Goal: Task Accomplishment & Management: Use online tool/utility

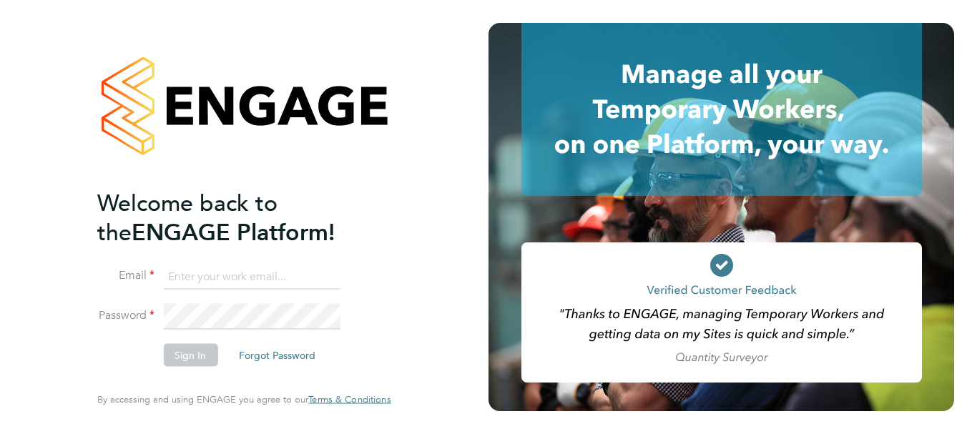
click at [245, 275] on input at bounding box center [251, 277] width 177 height 26
type input "payroll.downloadqueries@hays.com"
click at [202, 362] on button "Sign In" at bounding box center [190, 355] width 54 height 23
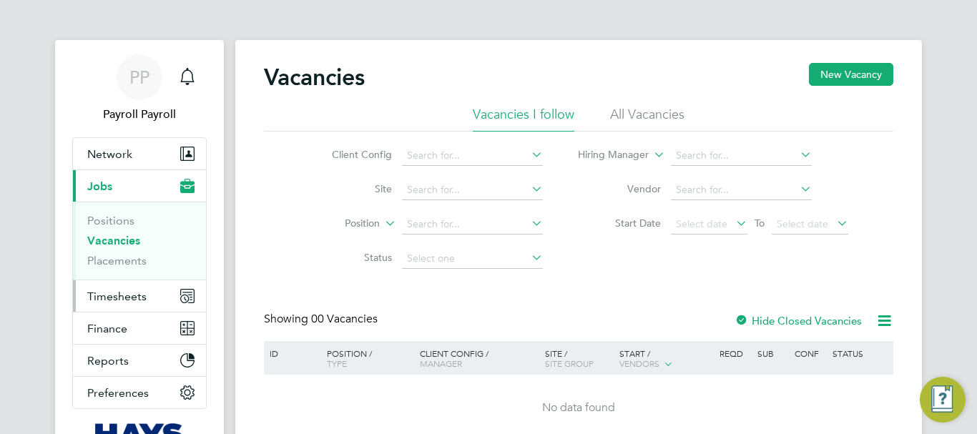
click at [117, 299] on span "Timesheets" at bounding box center [116, 297] width 59 height 14
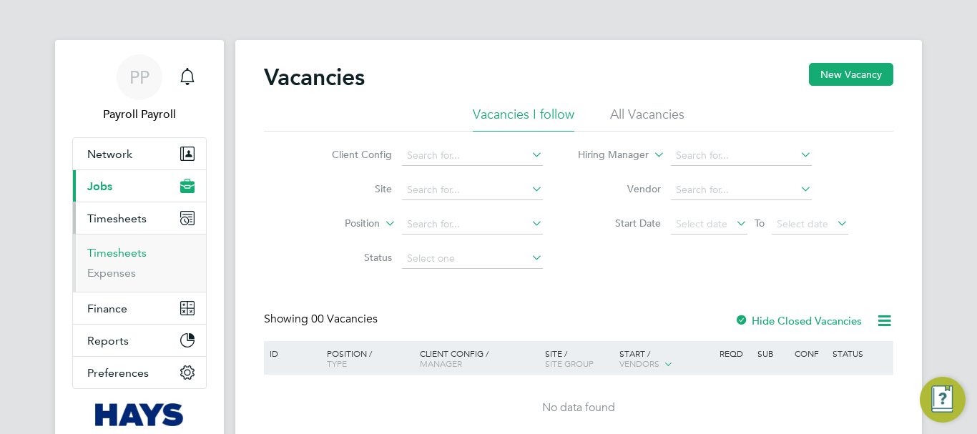
click at [107, 258] on link "Timesheets" at bounding box center [116, 253] width 59 height 14
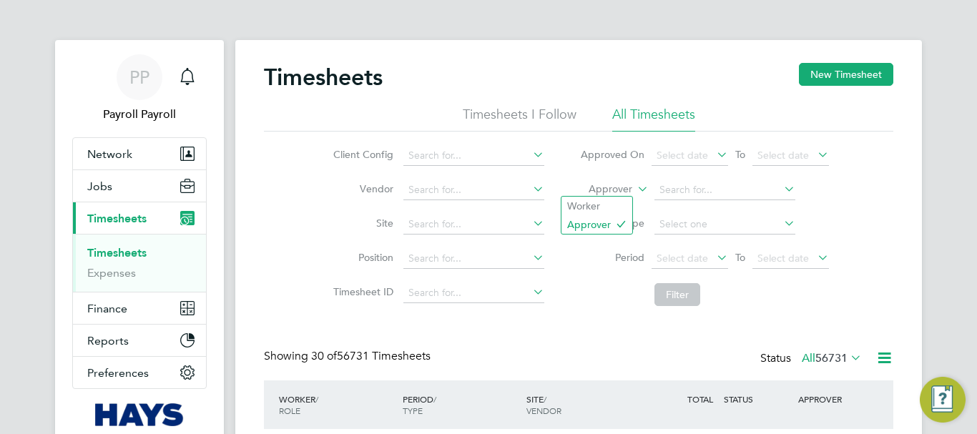
click at [634, 184] on icon at bounding box center [634, 185] width 0 height 13
click at [594, 209] on li "Worker" at bounding box center [596, 206] width 71 height 19
click at [672, 192] on input at bounding box center [724, 190] width 141 height 20
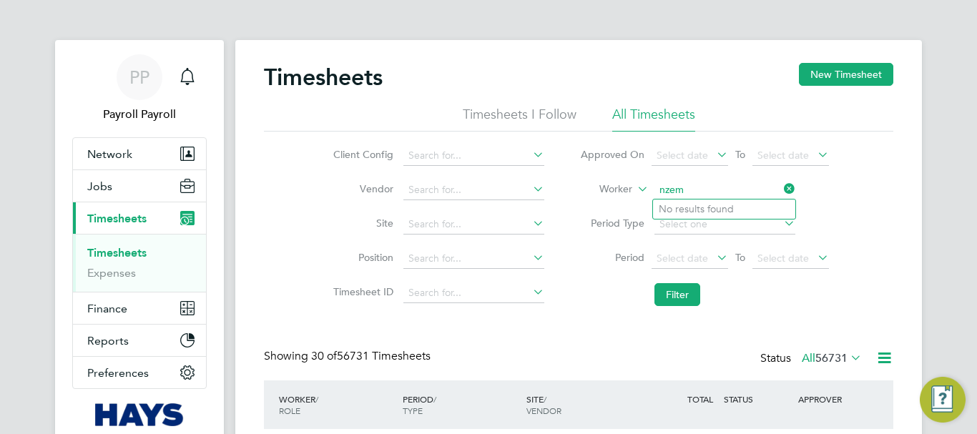
type input "nzem"
type input "nkem"
click at [665, 180] on input at bounding box center [724, 190] width 141 height 20
paste input "[PERSON_NAME] Igbenabor"
click at [742, 205] on li "[PERSON_NAME] Igbenabor" at bounding box center [724, 209] width 142 height 19
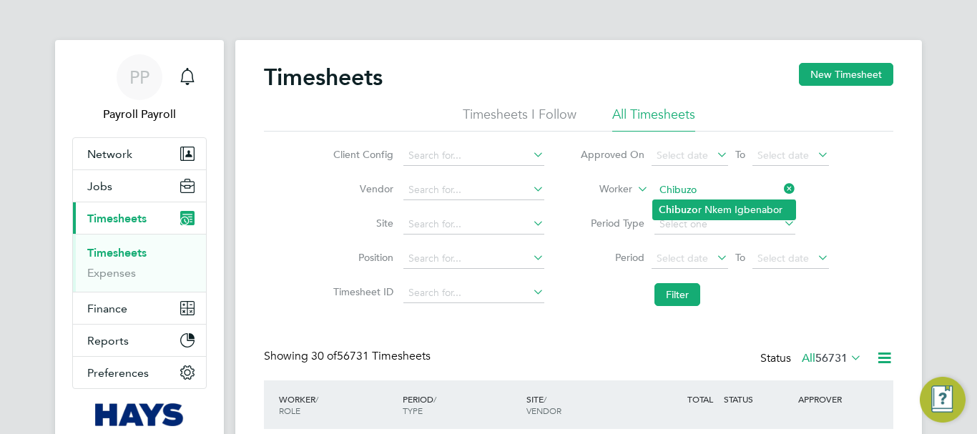
type input "[PERSON_NAME] Igbenabor"
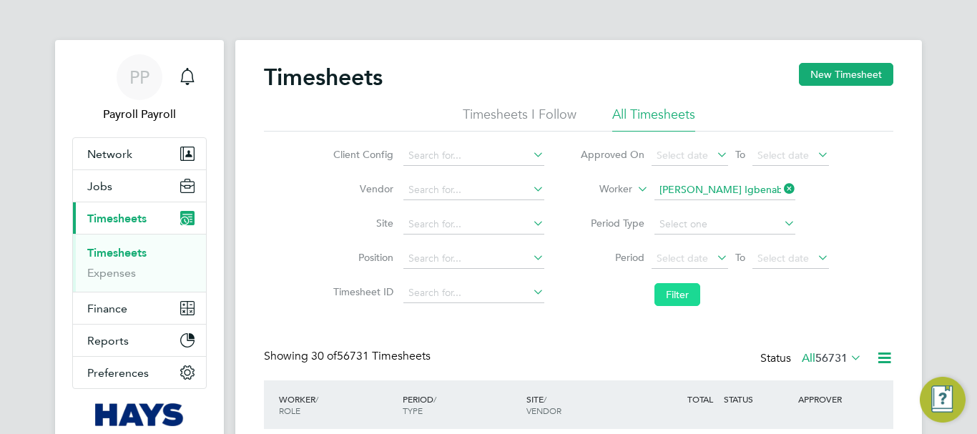
click at [673, 296] on button "Filter" at bounding box center [677, 294] width 46 height 23
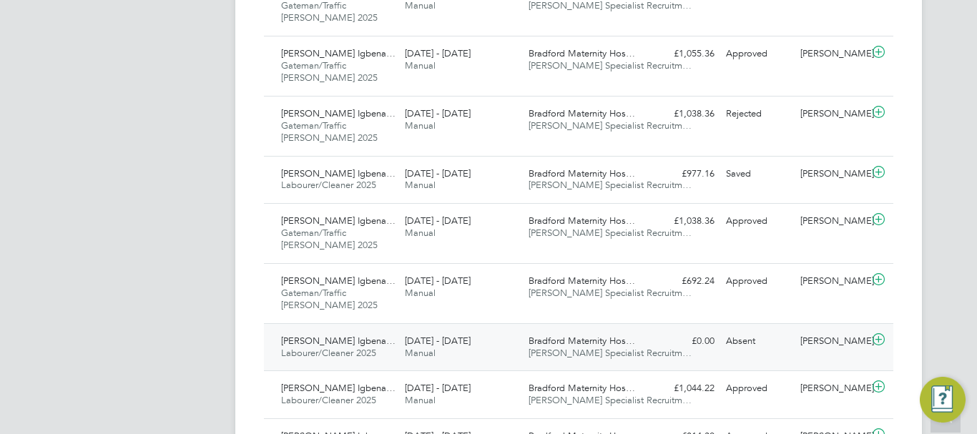
scroll to position [644, 0]
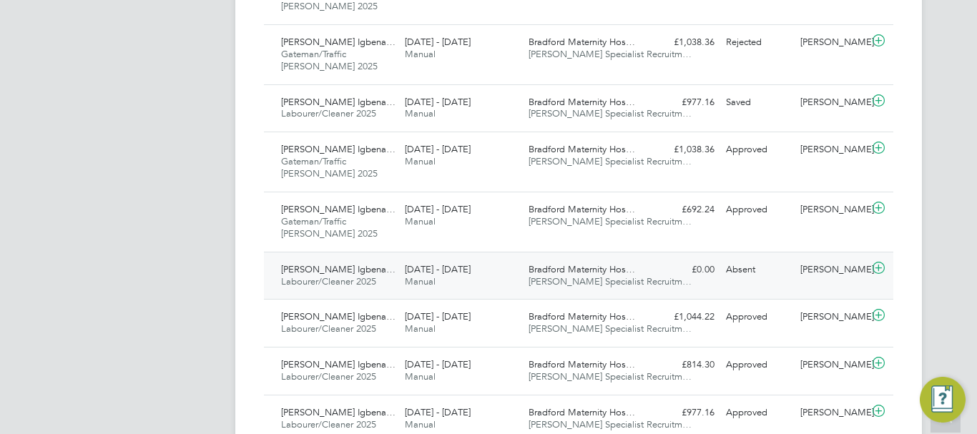
click at [616, 282] on span "[PERSON_NAME] Specialist Recruitm…" at bounding box center [610, 281] width 163 height 12
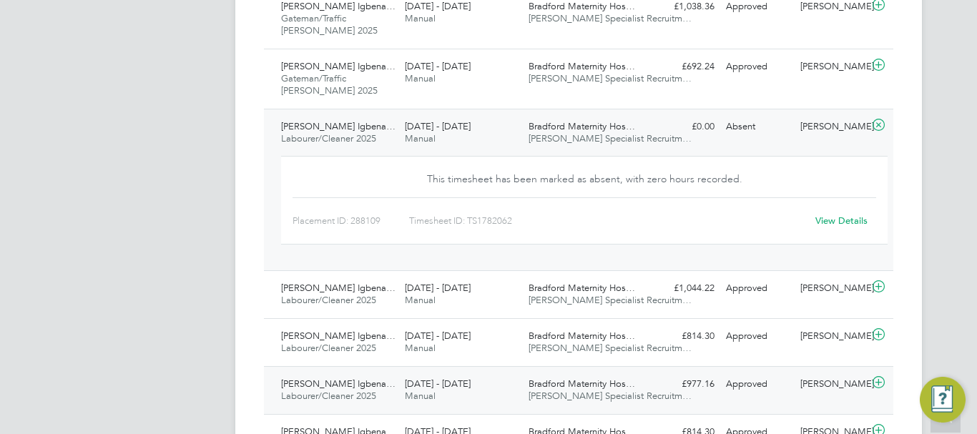
scroll to position [858, 0]
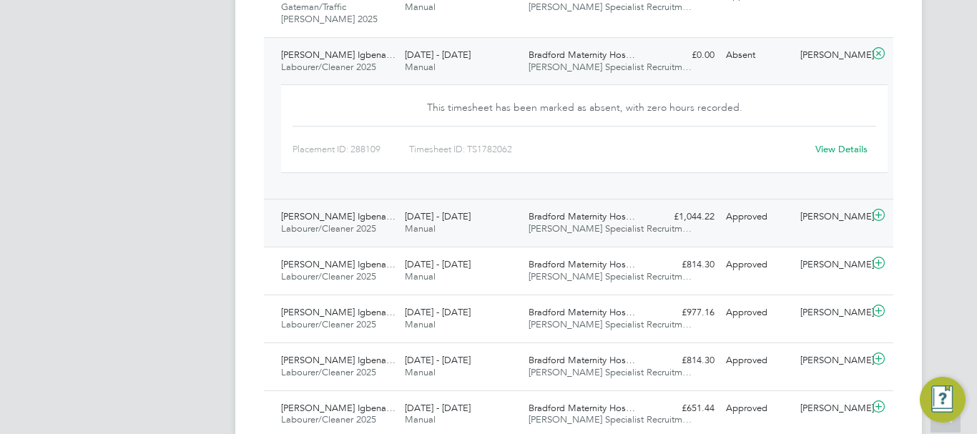
click at [456, 213] on span "[DATE] - [DATE]" at bounding box center [438, 216] width 66 height 12
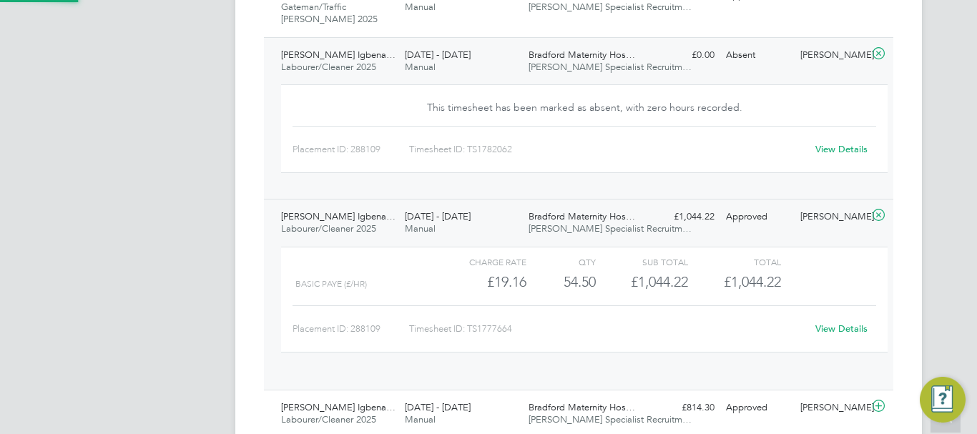
scroll to position [24, 139]
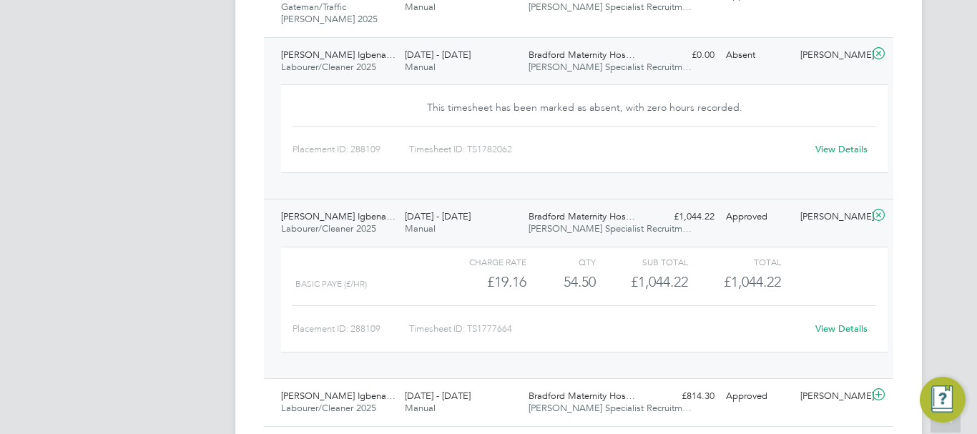
click at [834, 327] on link "View Details" at bounding box center [841, 329] width 52 height 12
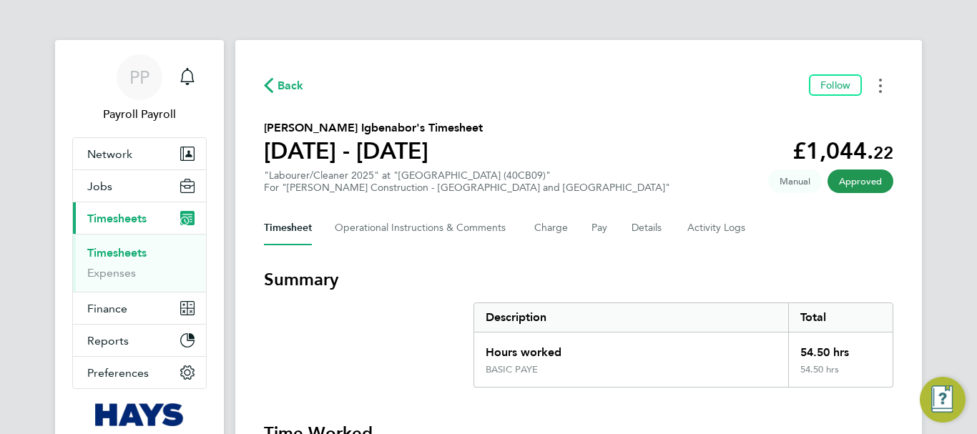
click at [883, 87] on button "Timesheets Menu" at bounding box center [880, 85] width 26 height 22
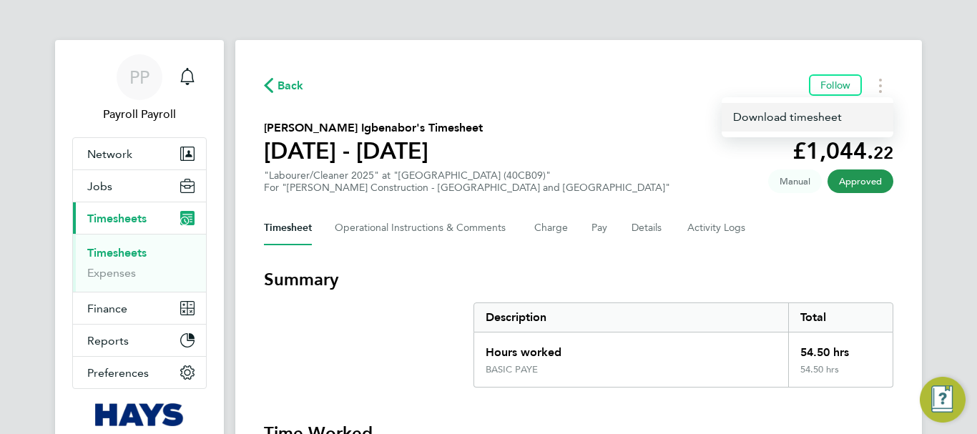
click at [768, 126] on link "Download timesheet" at bounding box center [808, 117] width 172 height 29
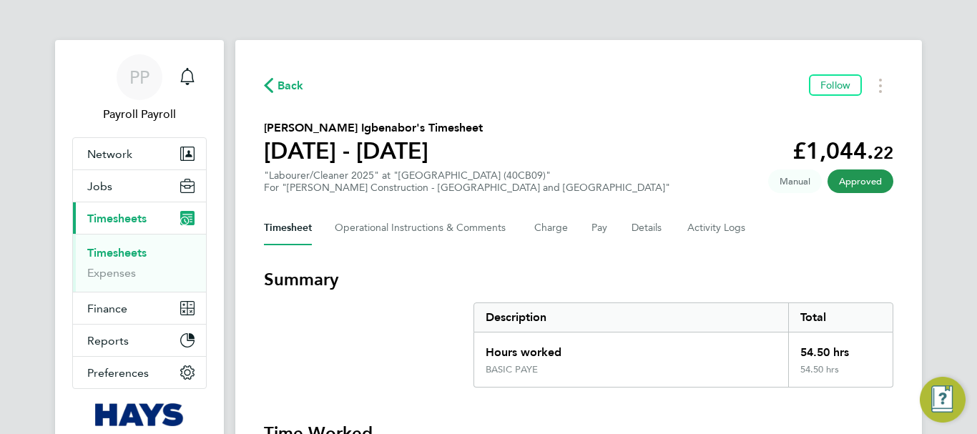
click at [266, 81] on icon "button" at bounding box center [268, 85] width 9 height 15
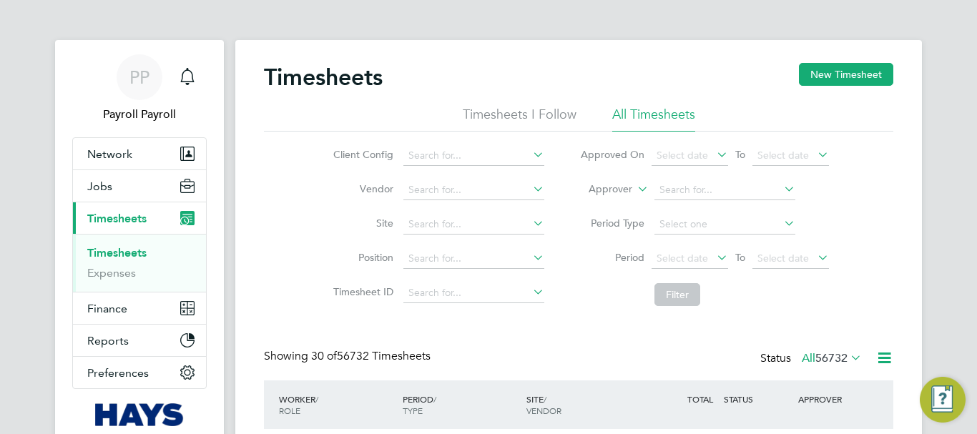
click at [634, 186] on icon at bounding box center [634, 185] width 0 height 13
click at [591, 204] on li "Worker" at bounding box center [596, 206] width 71 height 19
click at [669, 191] on input at bounding box center [724, 190] width 141 height 20
click at [677, 262] on b "Sarah" at bounding box center [700, 268] width 83 height 12
type input "Sarah Porter"
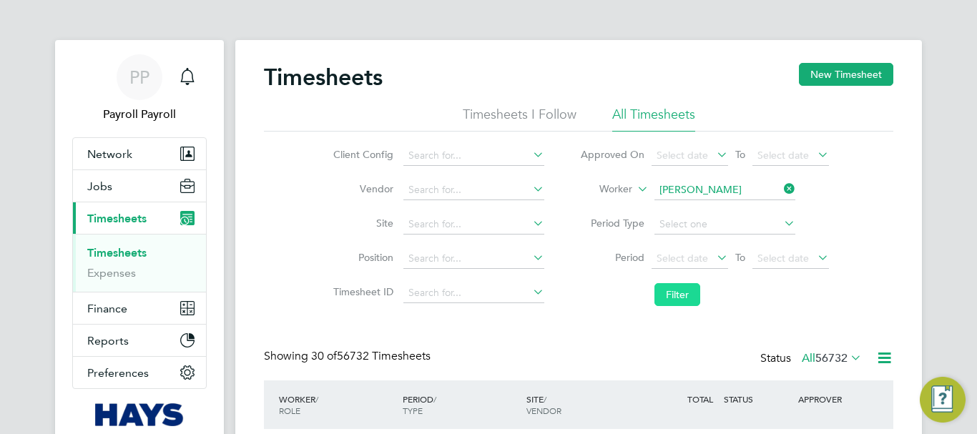
click at [666, 295] on button "Filter" at bounding box center [677, 294] width 46 height 23
click at [677, 184] on input at bounding box center [724, 190] width 141 height 20
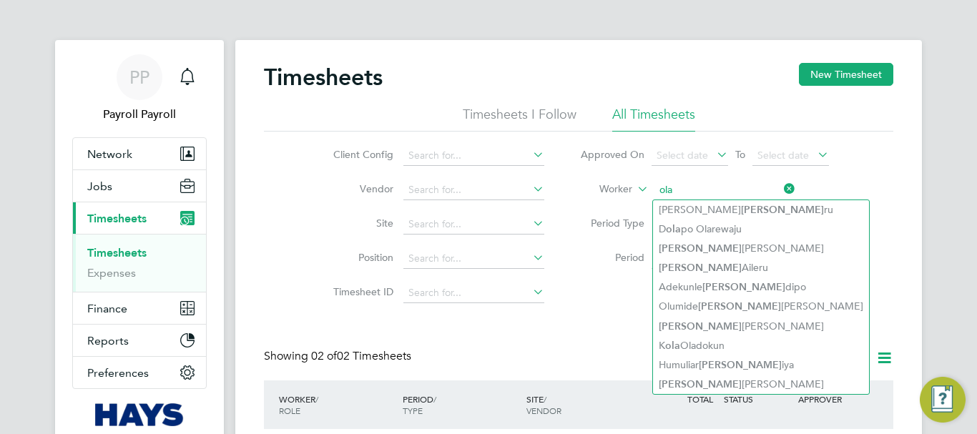
type input "ola"
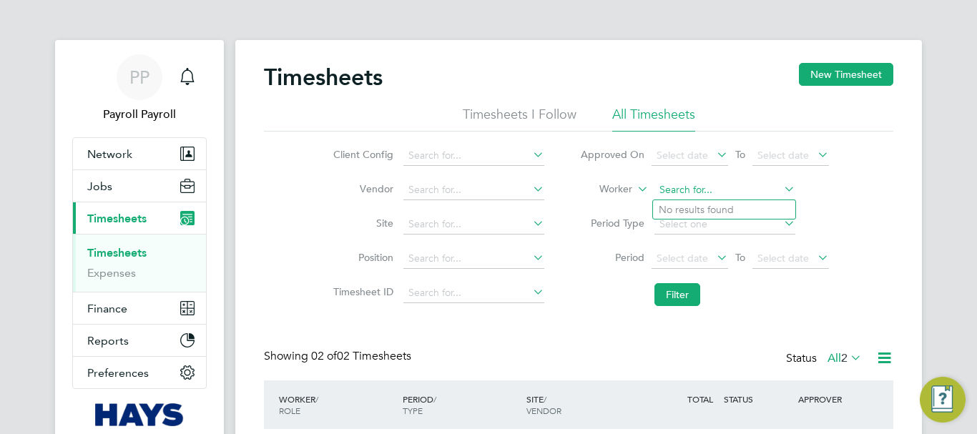
paste input "Ola Mathews Ojo"
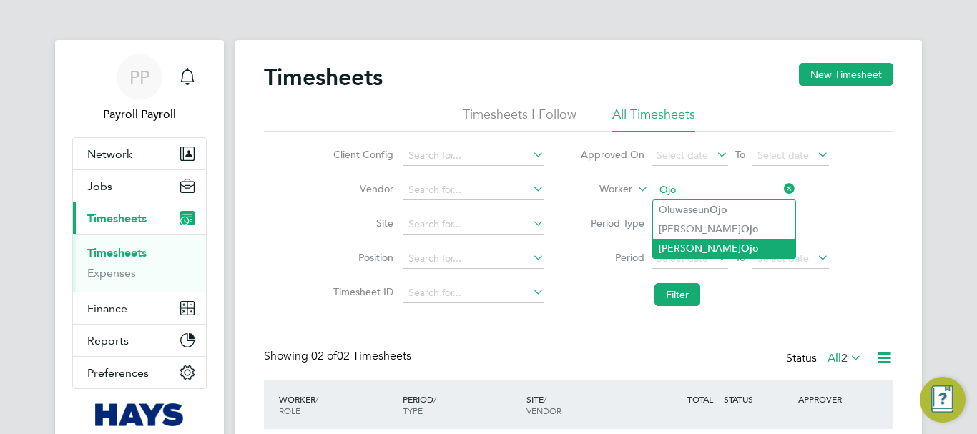
click at [699, 245] on li "Ola Mathews Ojo" at bounding box center [724, 248] width 142 height 19
type input "Ola Mathews Ojo"
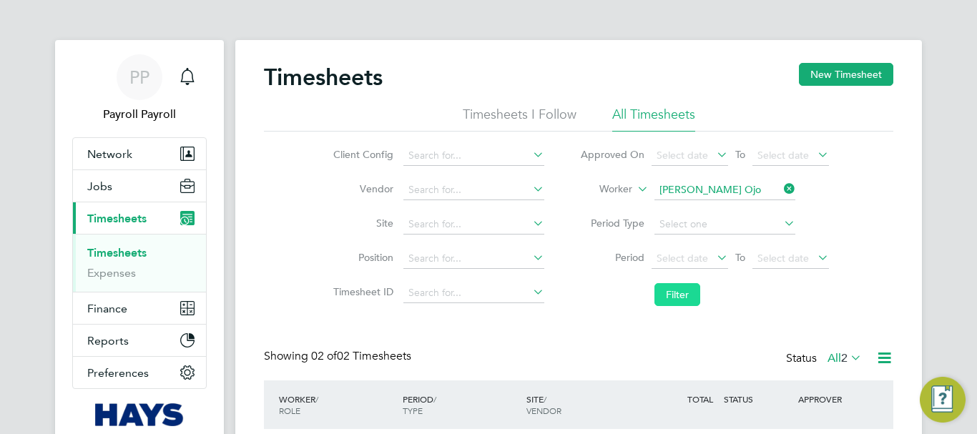
click at [671, 299] on button "Filter" at bounding box center [677, 294] width 46 height 23
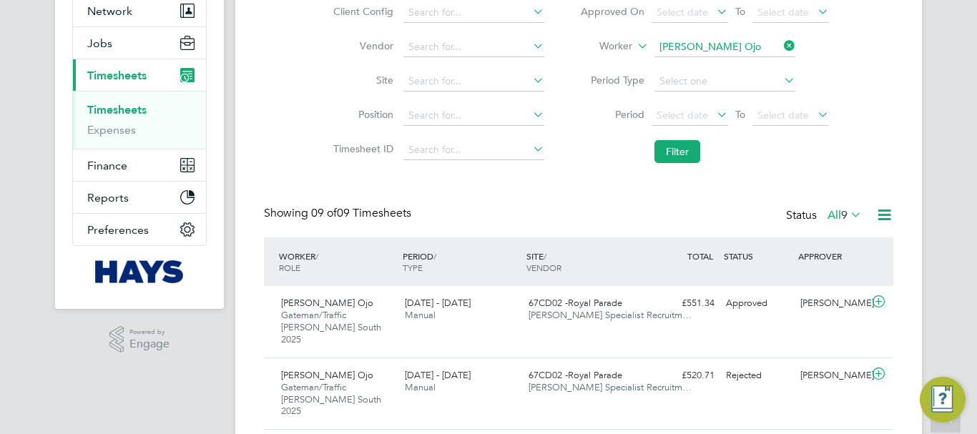
scroll to position [215, 0]
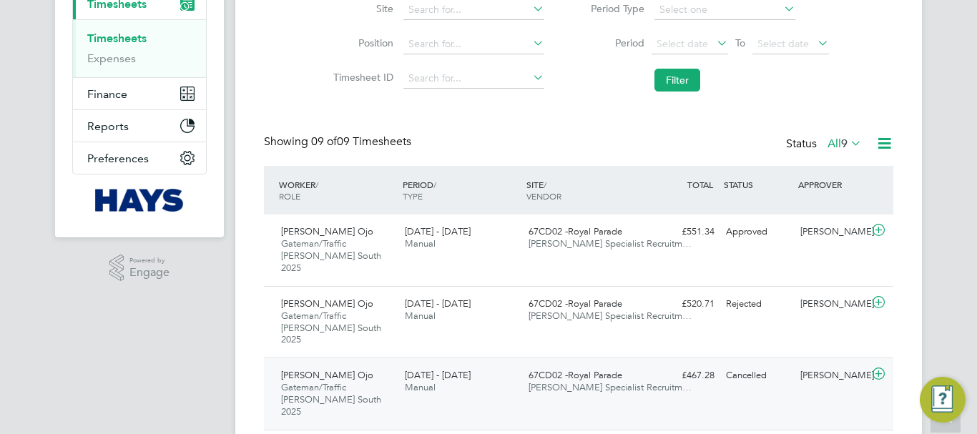
click at [667, 364] on div "£467.28 Cancelled" at bounding box center [683, 376] width 74 height 24
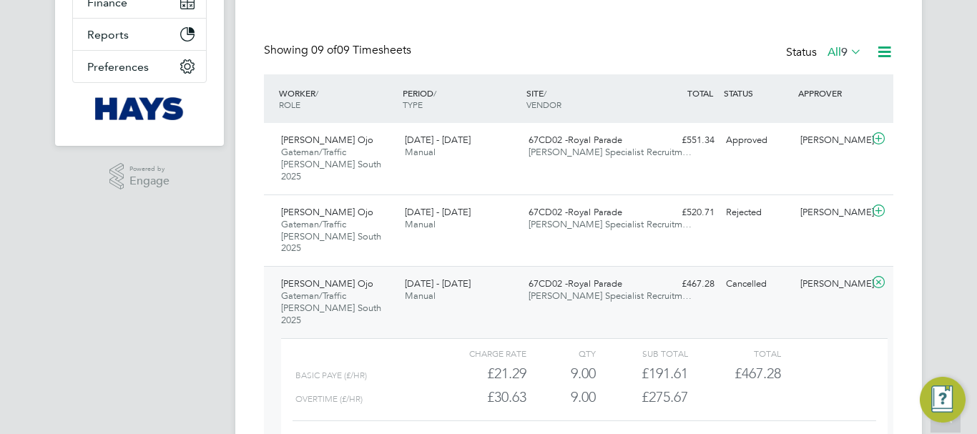
scroll to position [307, 0]
click at [554, 205] on span "67CD02 -Royal Parade" at bounding box center [576, 211] width 94 height 12
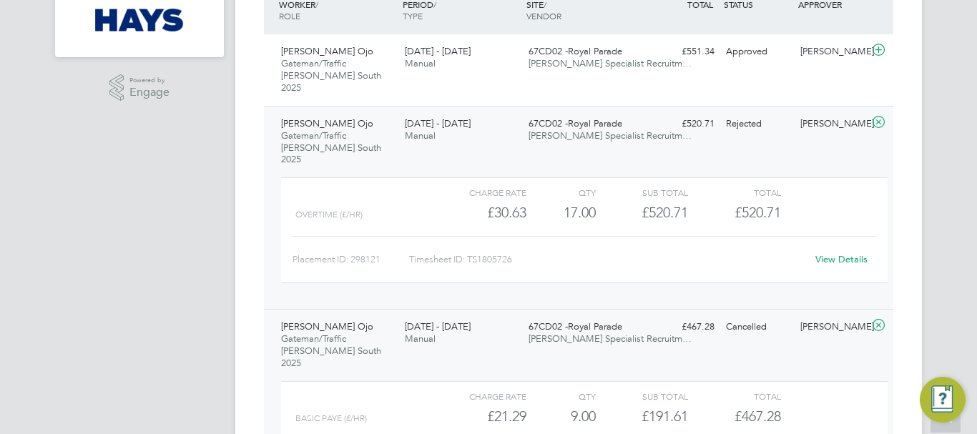
scroll to position [395, 0]
click at [511, 115] on div "9 - 15 Aug 2025 Manual" at bounding box center [461, 130] width 124 height 36
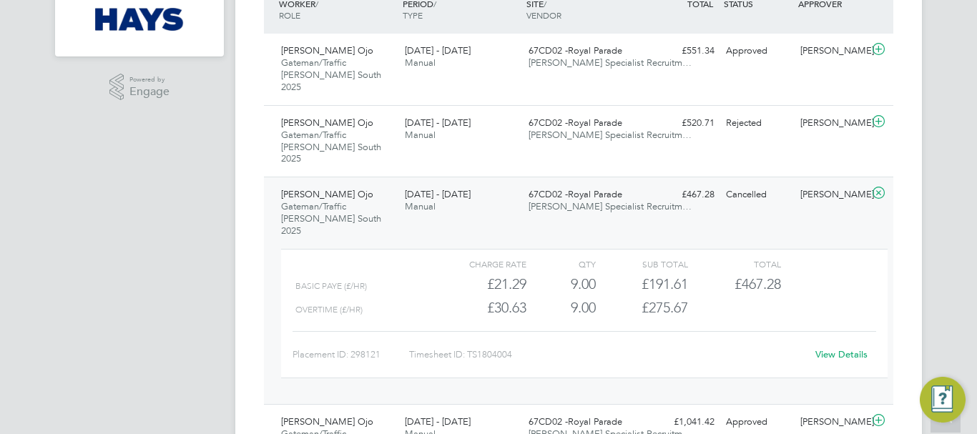
click at [445, 249] on div "Charge rate QTY Sub Total Total Basic PAYE (£/HR) £21.29 9 9.00 9 £191.61 £467.…" at bounding box center [584, 313] width 606 height 129
click at [543, 188] on span "67CD02 -Royal Parade" at bounding box center [576, 194] width 94 height 12
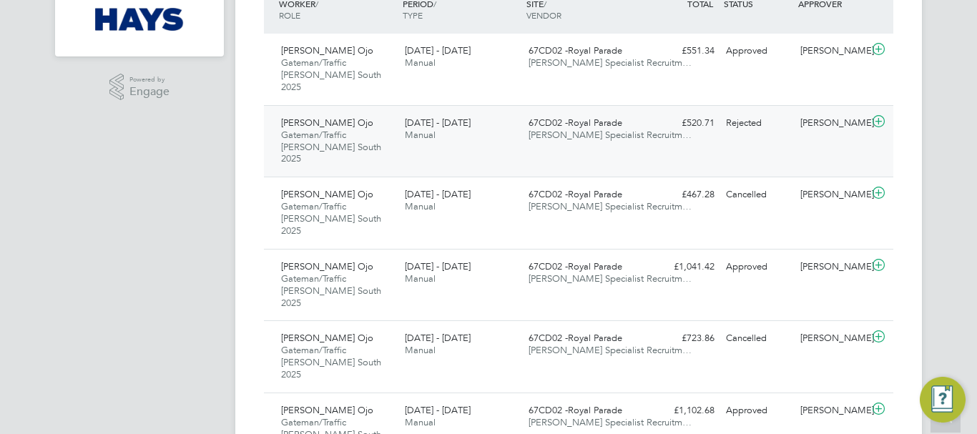
click at [565, 129] on div "67CD02 -Royal Parade Hays Specialist Recruitm…" at bounding box center [585, 130] width 124 height 36
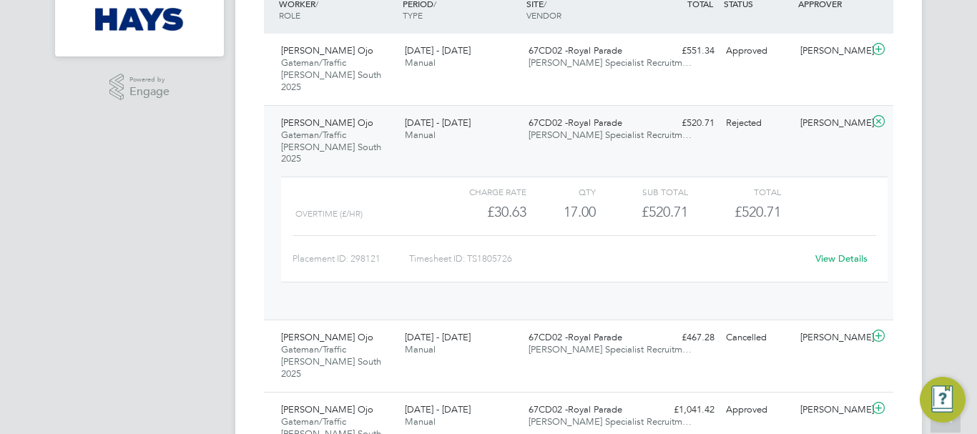
scroll to position [24, 139]
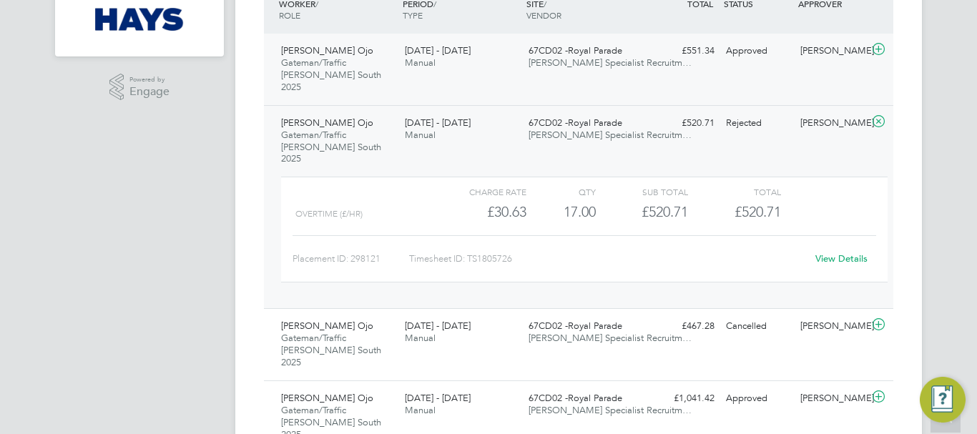
click at [585, 45] on span "67CD02 -Royal Parade" at bounding box center [576, 50] width 94 height 12
